Goal: Task Accomplishment & Management: Manage account settings

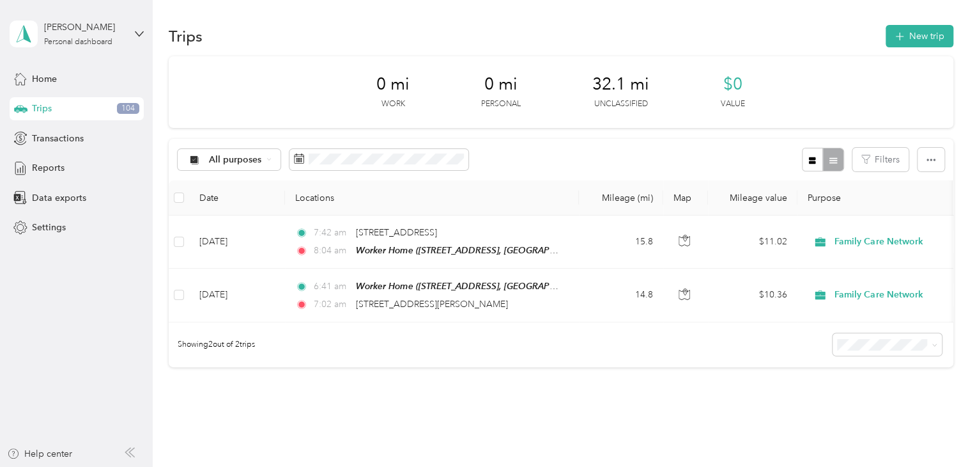
scroll to position [84, 0]
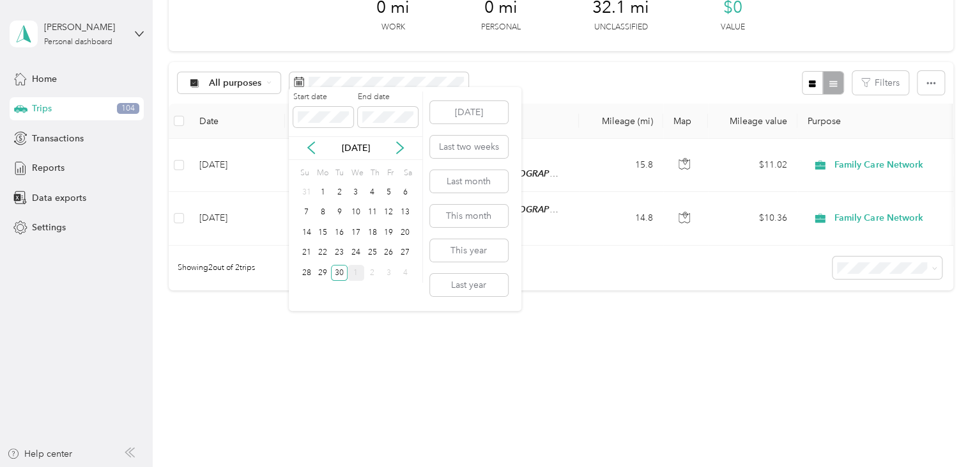
click at [352, 271] on div "1" at bounding box center [356, 273] width 17 height 16
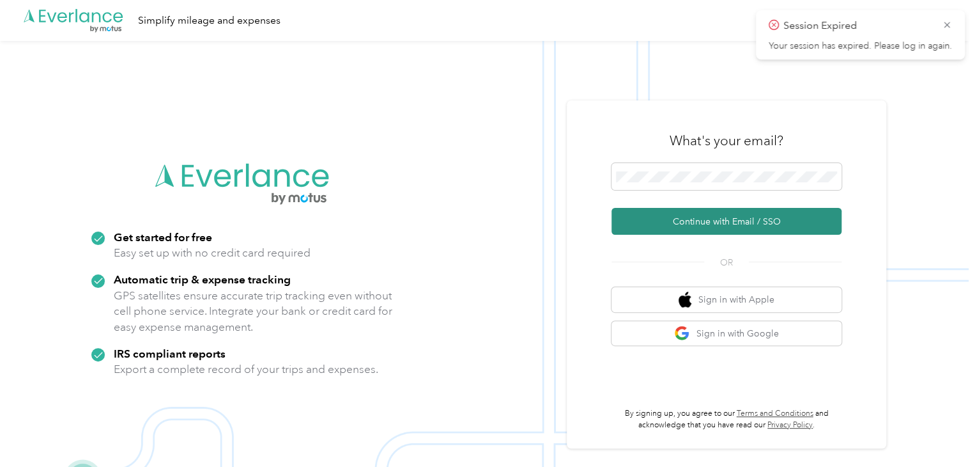
click at [736, 222] on button "Continue with Email / SSO" at bounding box center [727, 221] width 230 height 27
click at [660, 228] on button "Continue with Email / SSO" at bounding box center [727, 221] width 230 height 27
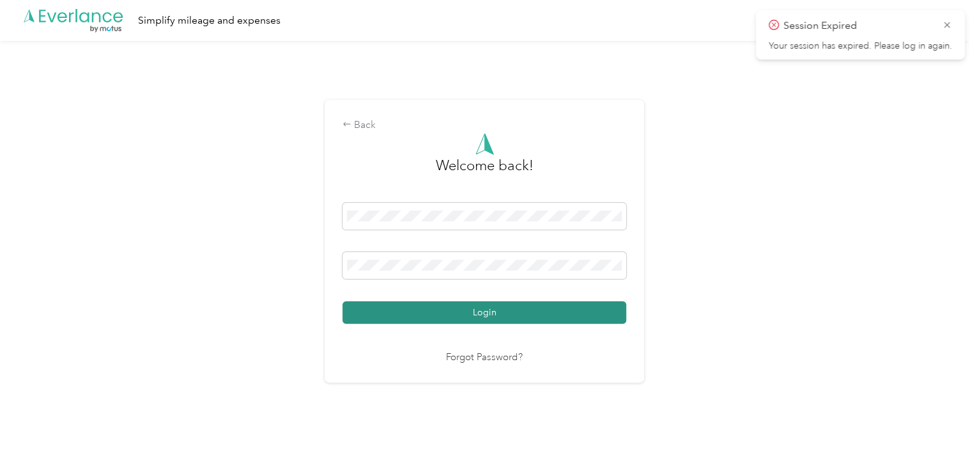
click at [515, 307] on button "Login" at bounding box center [485, 312] width 284 height 22
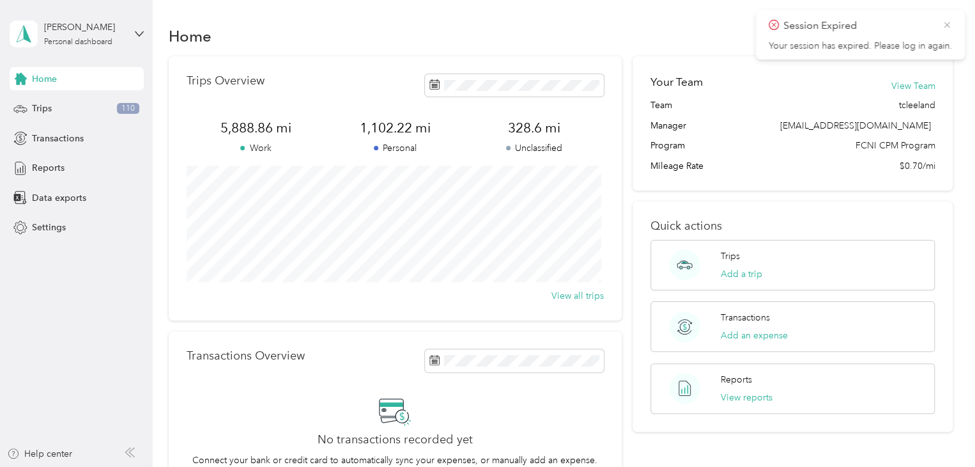
click at [947, 24] on icon at bounding box center [947, 25] width 6 height 6
click at [74, 102] on div "Trips 110" at bounding box center [77, 108] width 134 height 23
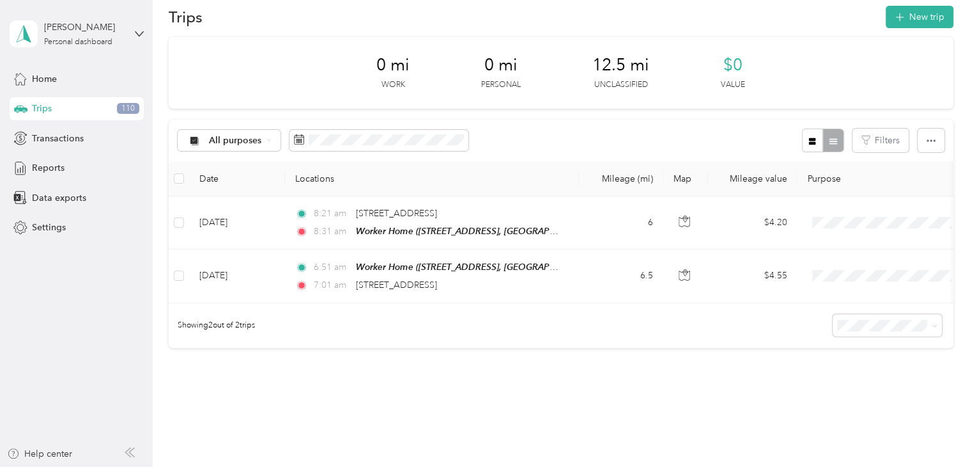
scroll to position [20, 0]
